Goal: Task Accomplishment & Management: Manage account settings

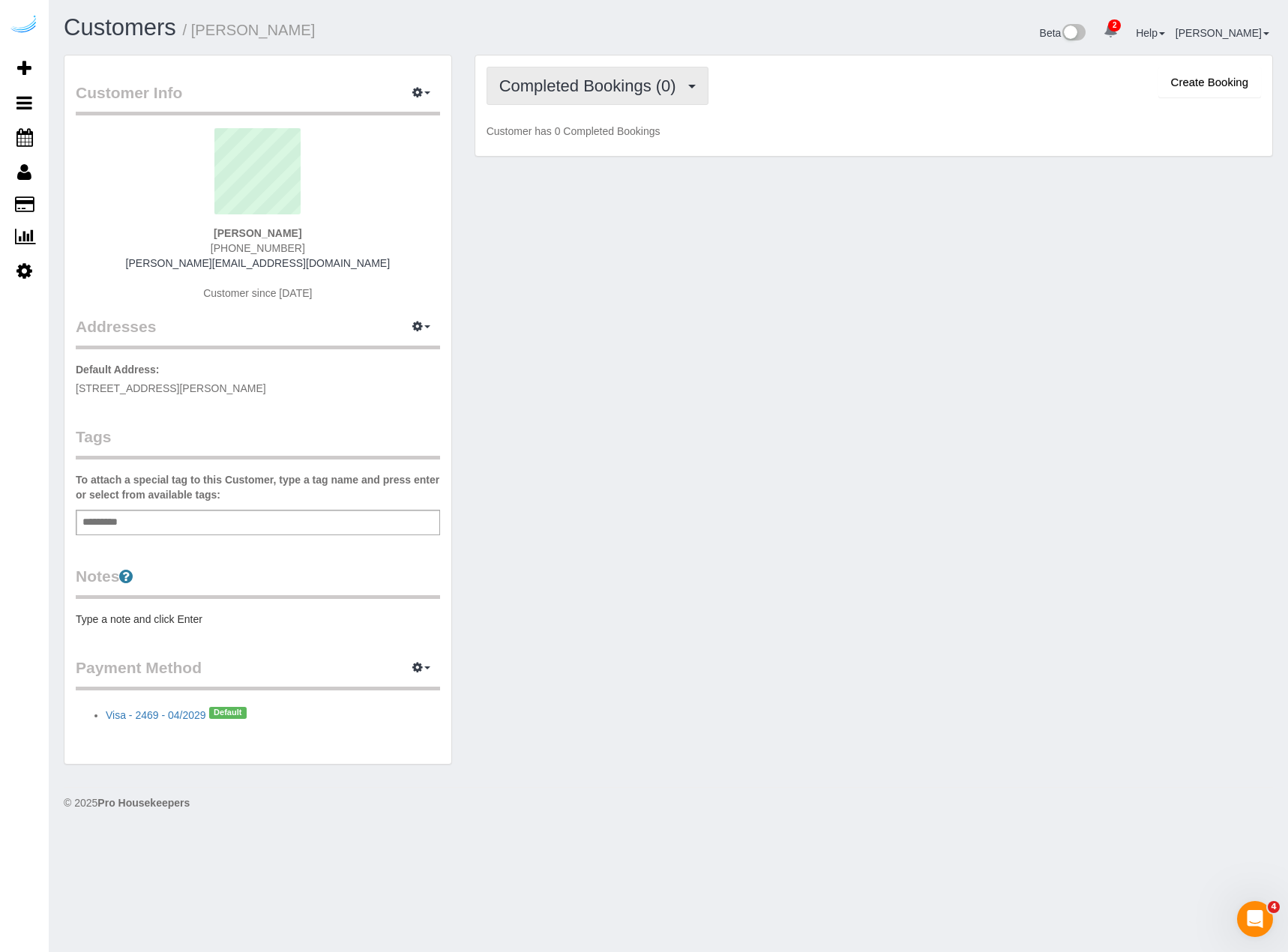
click at [614, 93] on span "Completed Bookings (0)" at bounding box center [591, 85] width 184 height 19
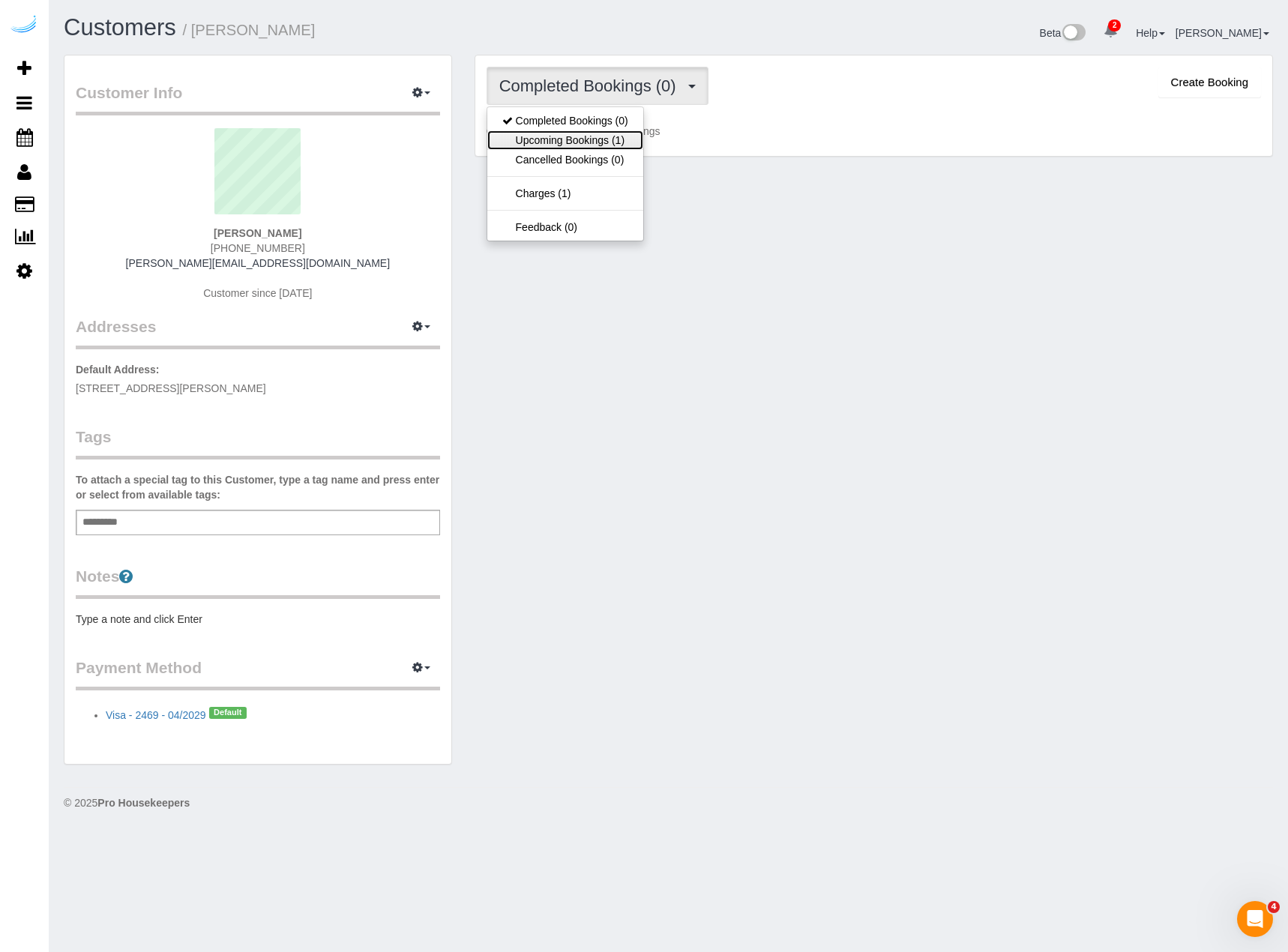
click at [597, 140] on link "Upcoming Bookings (1)" at bounding box center [565, 140] width 156 height 19
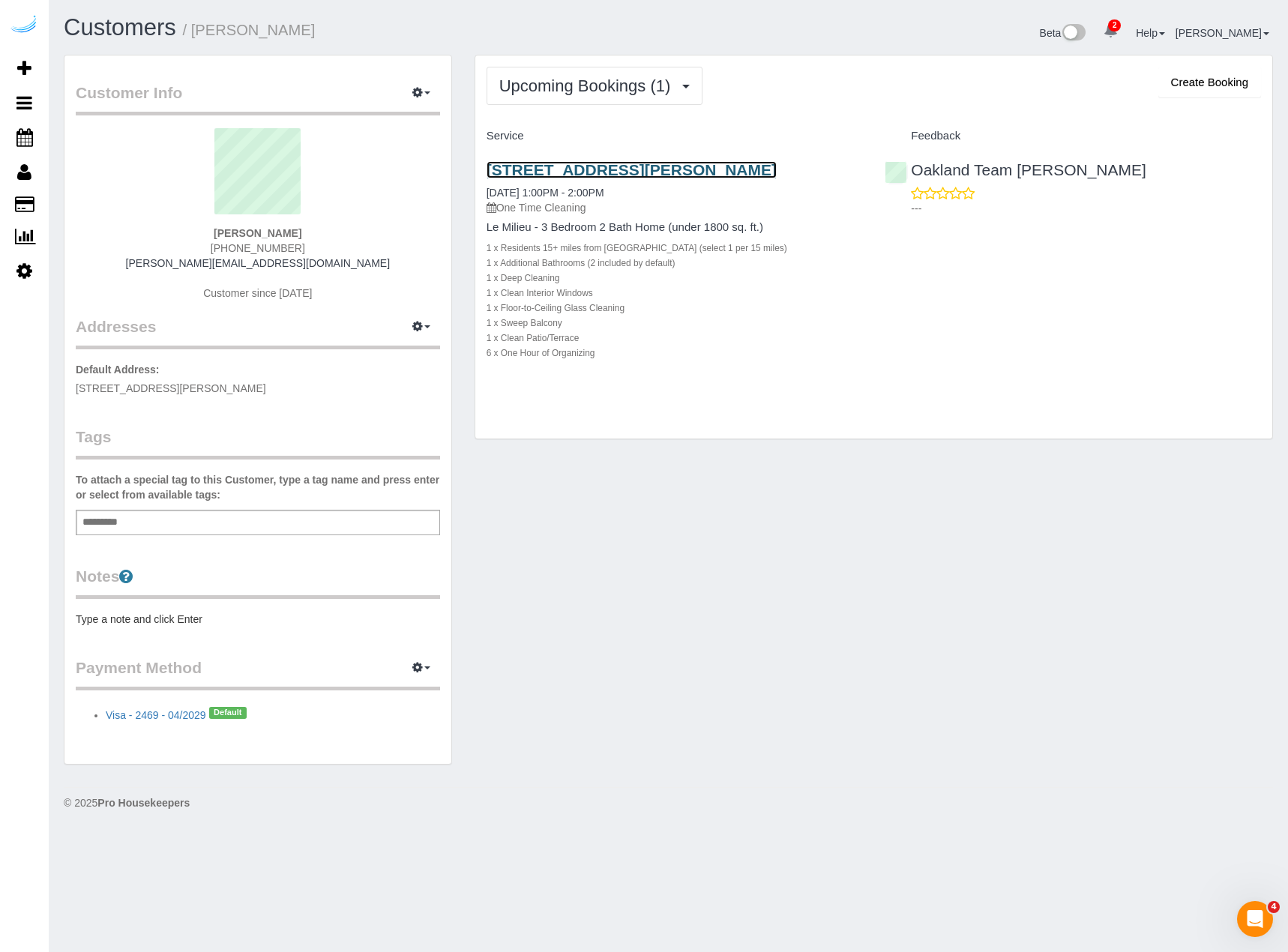
click at [585, 166] on link "[STREET_ADDRESS][PERSON_NAME]" at bounding box center [632, 170] width 291 height 17
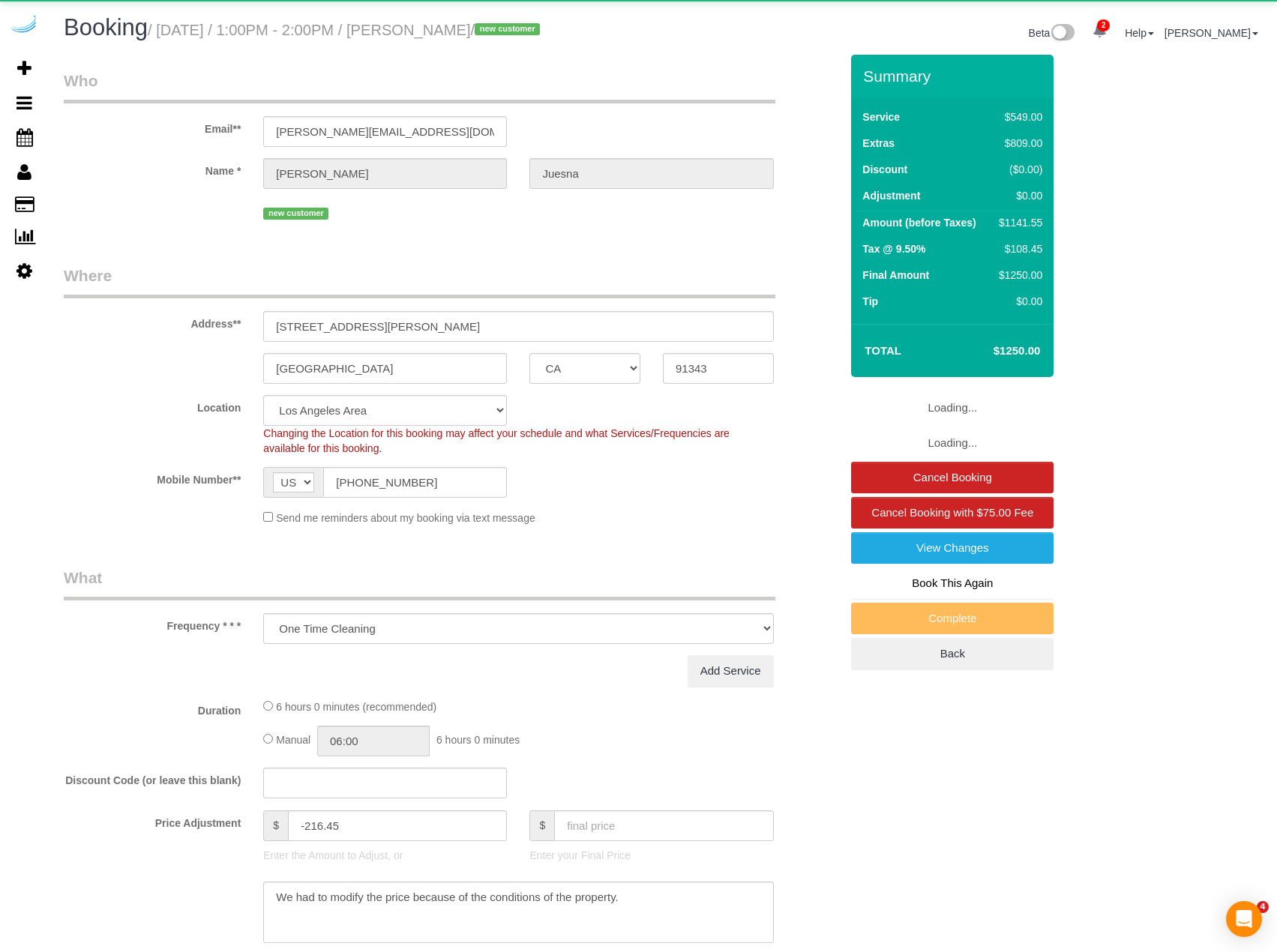
select select "CA"
select select "number:9"
select select "object:858"
select select "7"
select select "spot1"
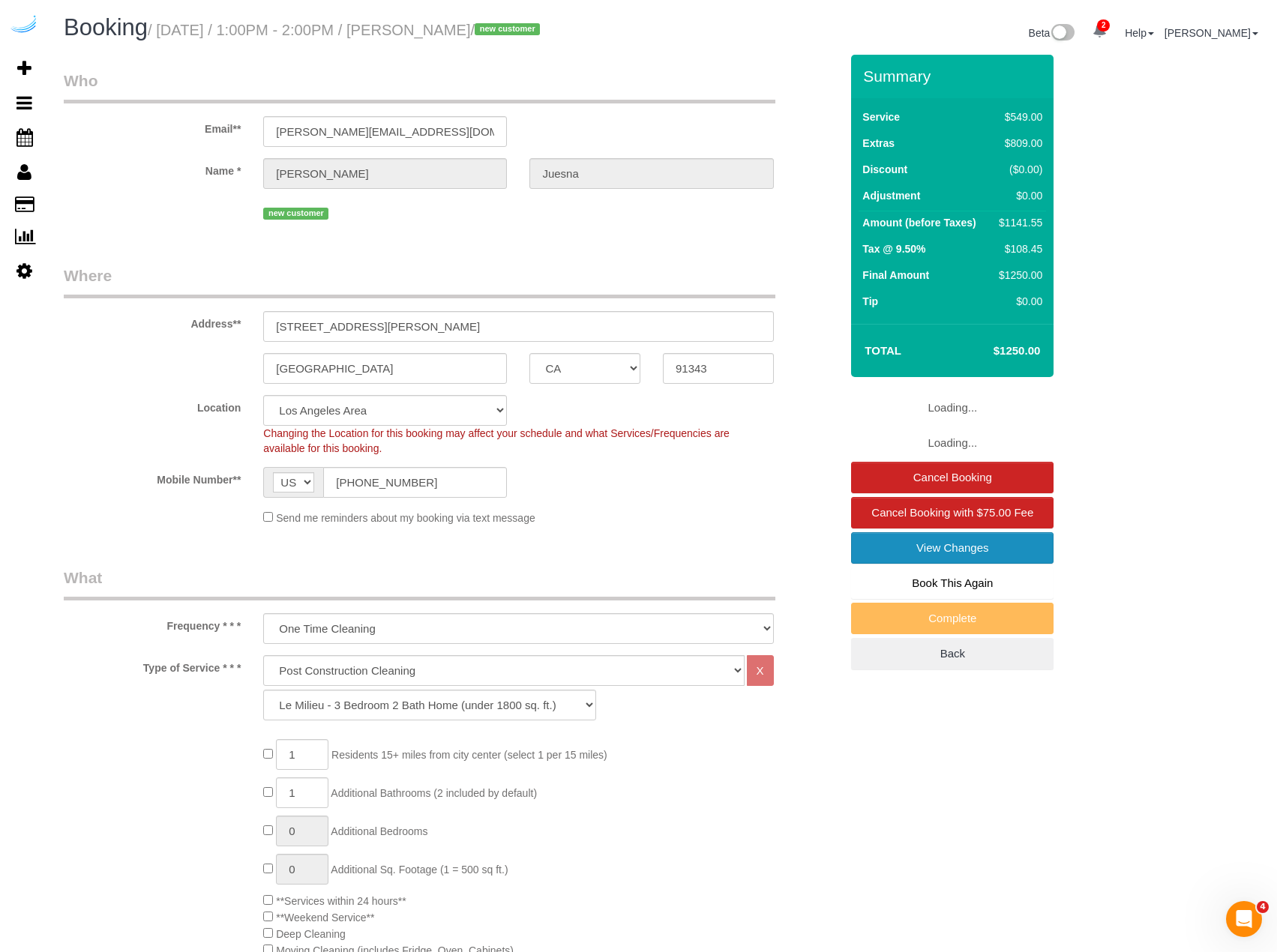
click at [912, 556] on link "View Changes" at bounding box center [952, 548] width 202 height 32
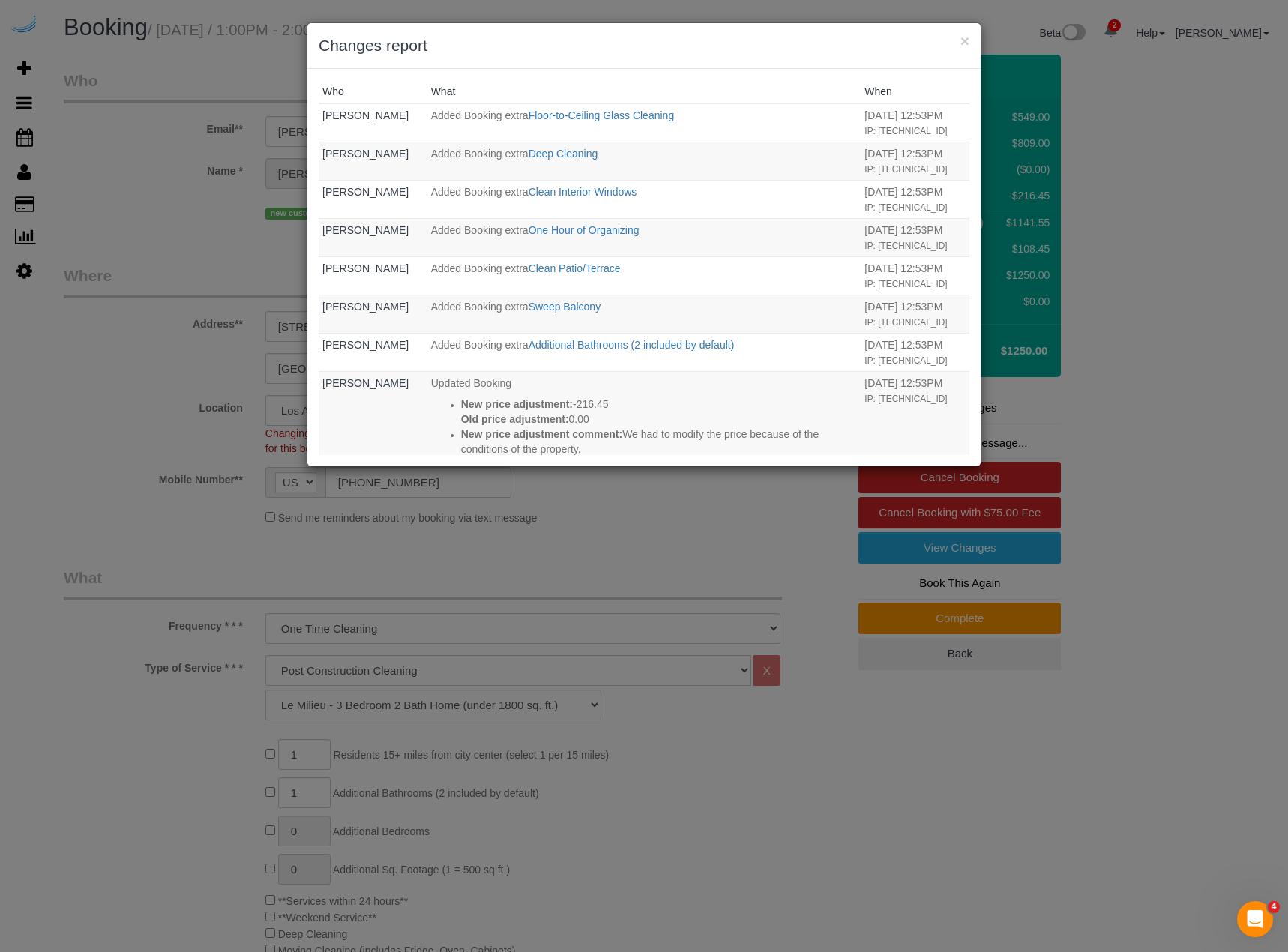
click at [969, 37] on div "× Changes report" at bounding box center [644, 46] width 674 height 45
click at [965, 38] on button "×" at bounding box center [964, 41] width 9 height 15
